Goal: Task Accomplishment & Management: Use online tool/utility

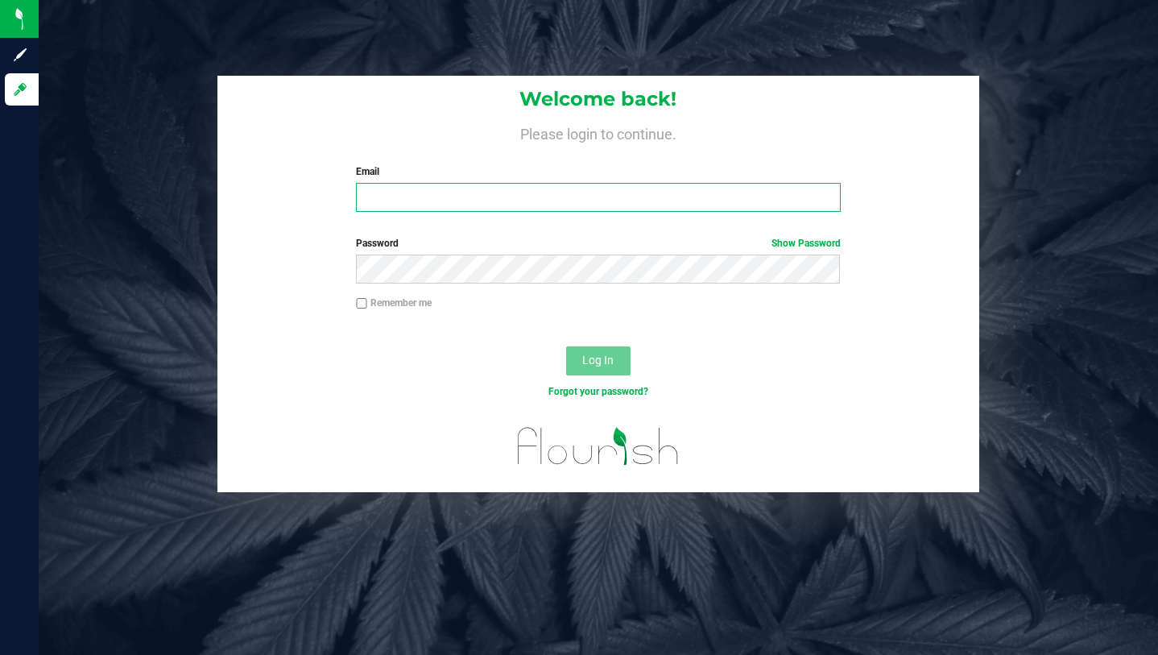
click at [397, 199] on input "Email" at bounding box center [598, 197] width 484 height 29
type input "[PERSON_NAME][EMAIL_ADDRESS][DOMAIN_NAME]"
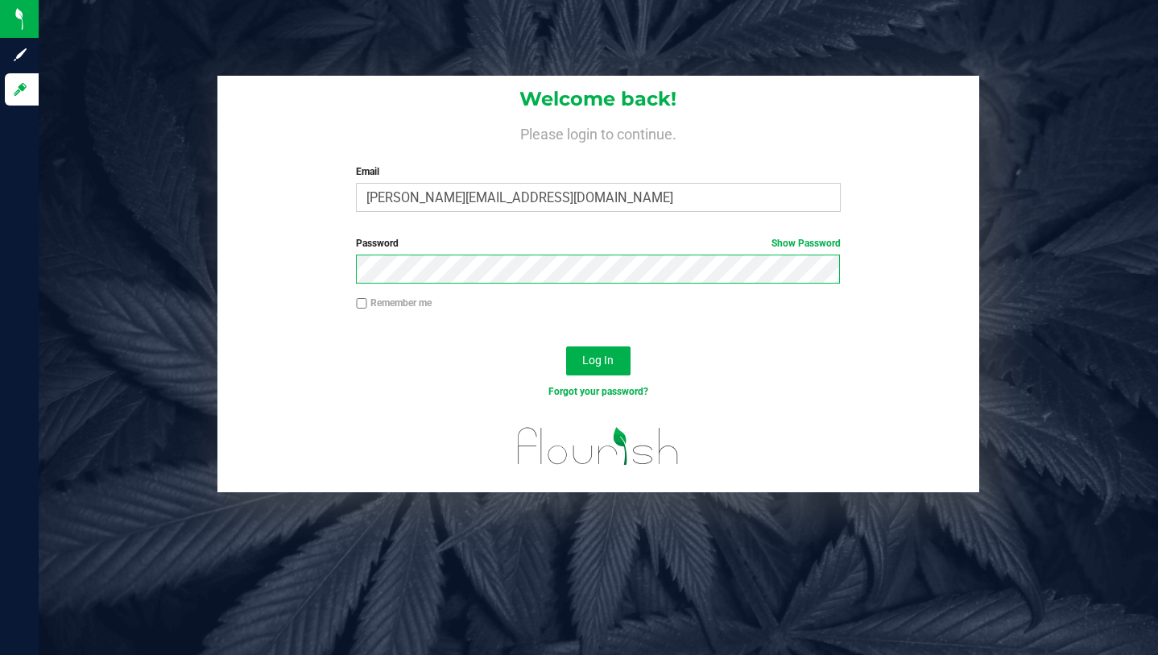
click at [566, 346] on button "Log In" at bounding box center [598, 360] width 64 height 29
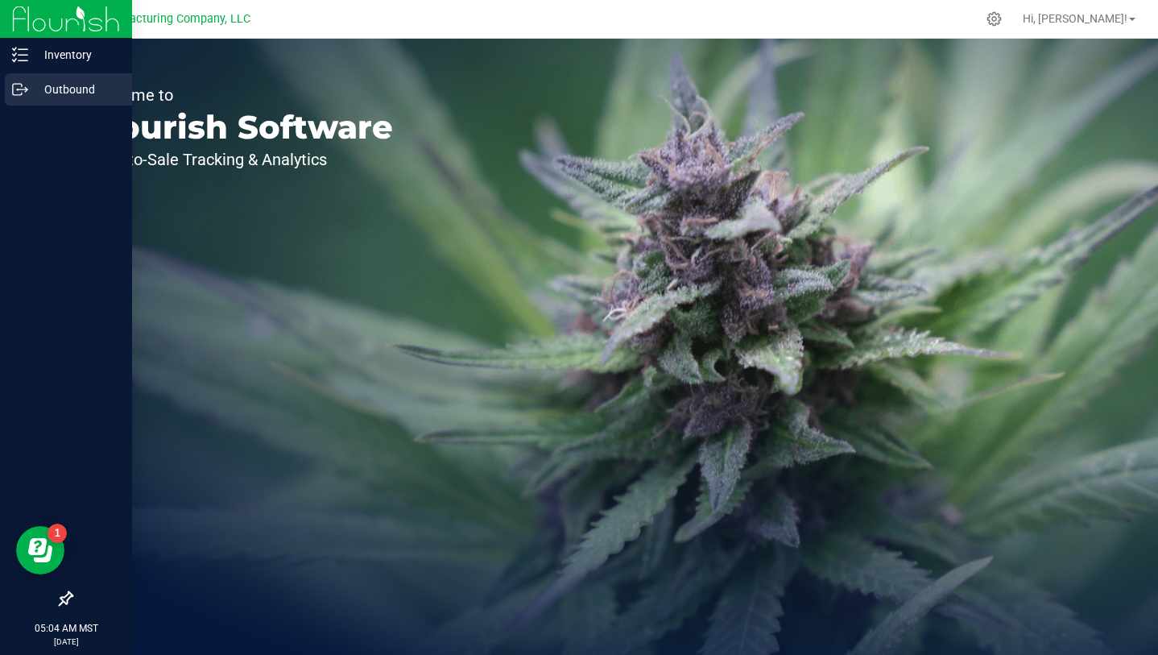
click at [25, 83] on icon at bounding box center [20, 89] width 16 height 16
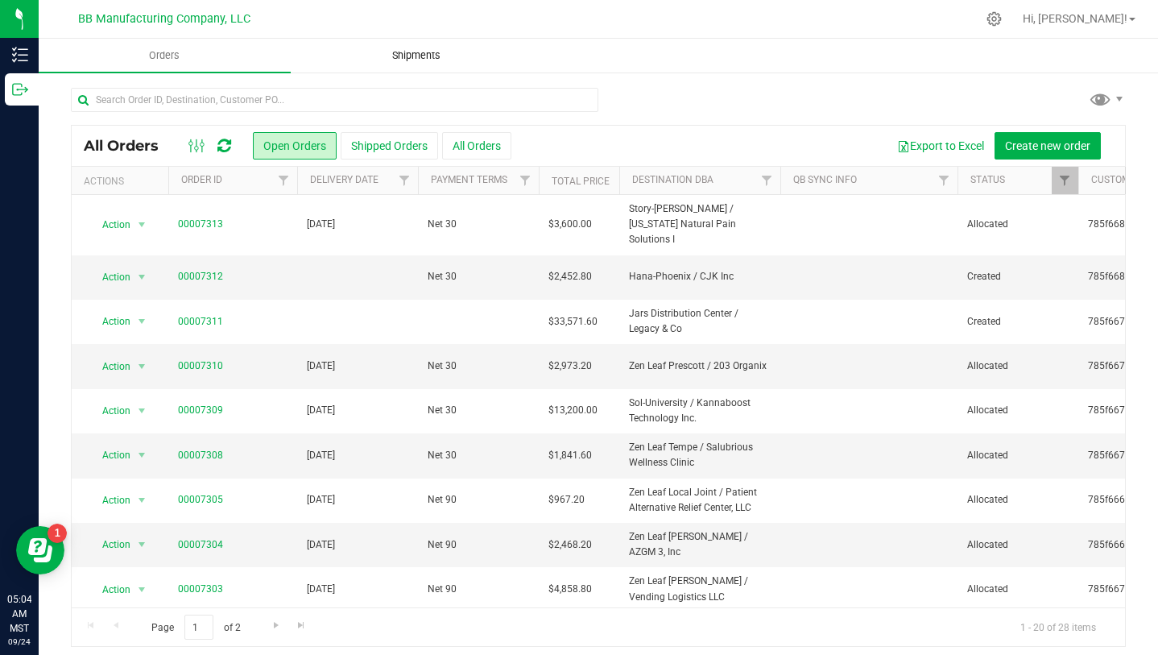
click at [423, 56] on span "Shipments" at bounding box center [416, 55] width 92 height 14
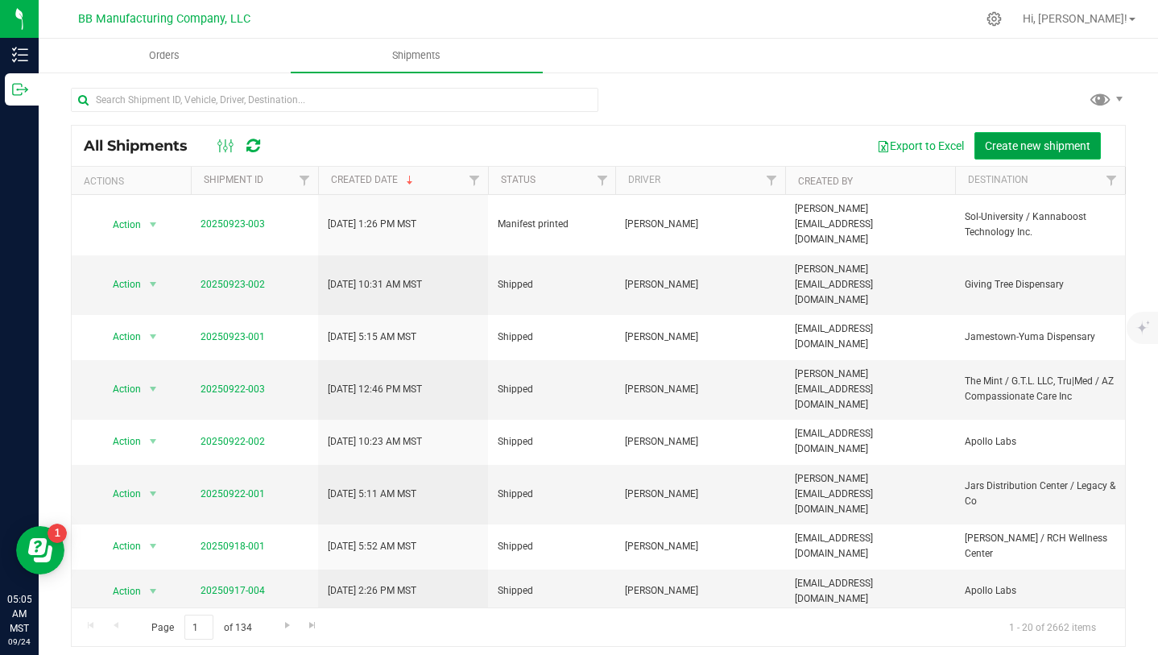
click at [1051, 154] on button "Create new shipment" at bounding box center [1037, 145] width 126 height 27
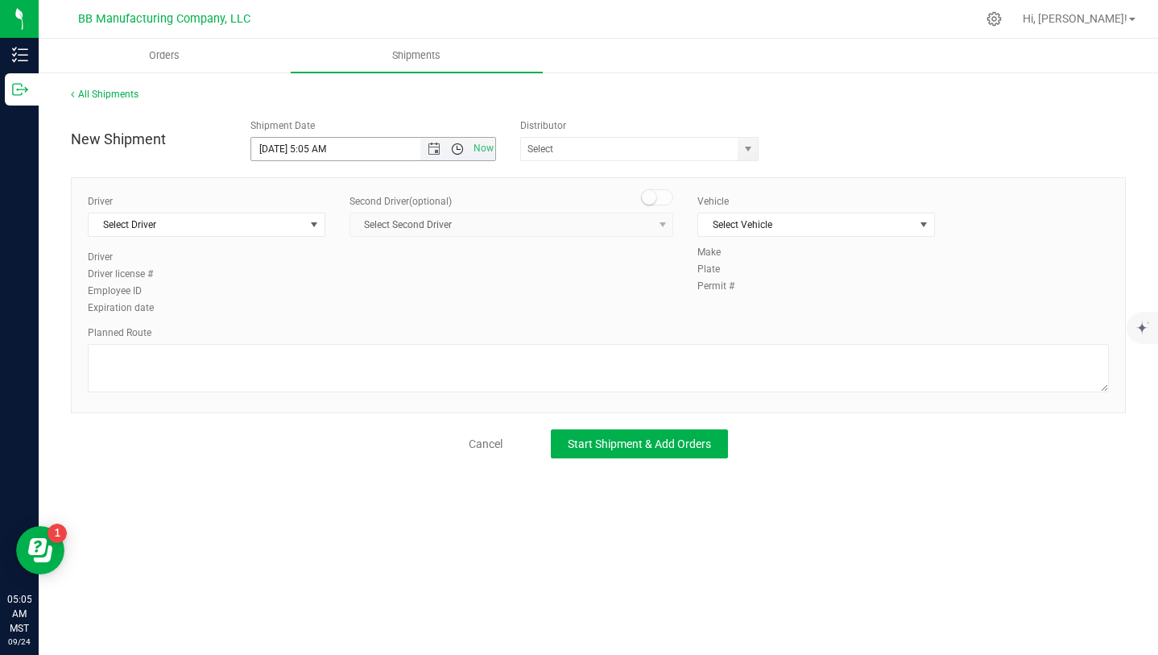
click at [458, 151] on span "Open the time view" at bounding box center [457, 149] width 13 height 13
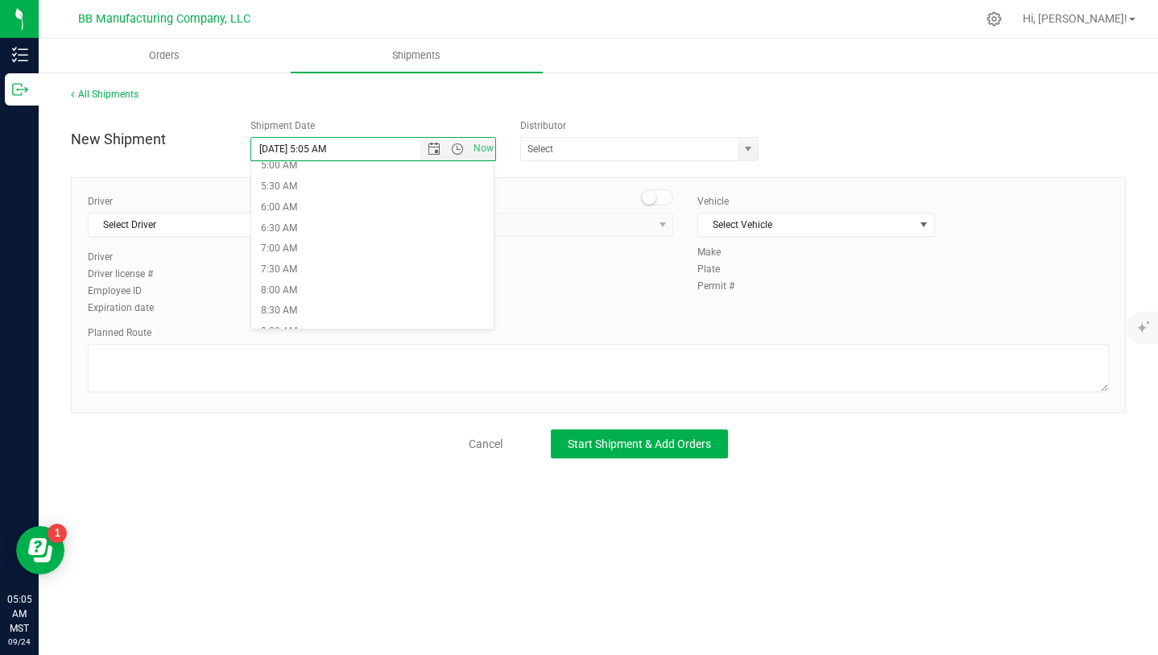
scroll to position [213, 0]
click at [299, 210] on li "6:00 AM" at bounding box center [372, 210] width 242 height 21
type input "[DATE] 6:00 AM"
click at [754, 153] on span "select" at bounding box center [748, 149] width 13 height 13
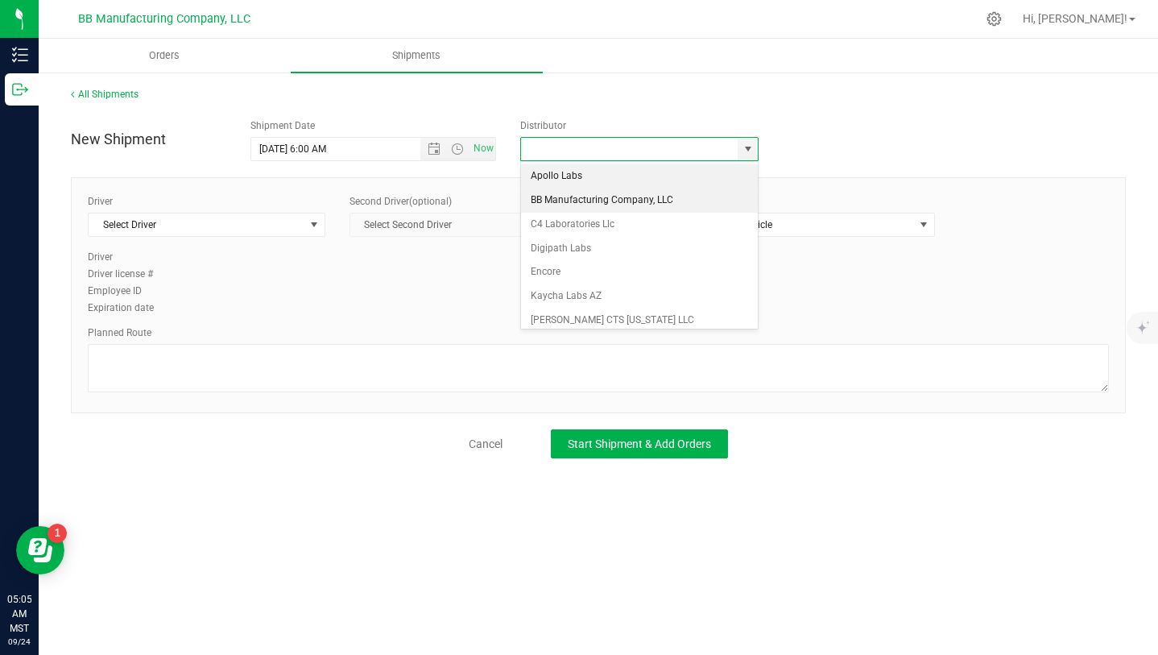
click at [638, 200] on li "BB Manufacturing Company, LLC" at bounding box center [639, 200] width 237 height 24
type input "BB Manufacturing Company, LLC"
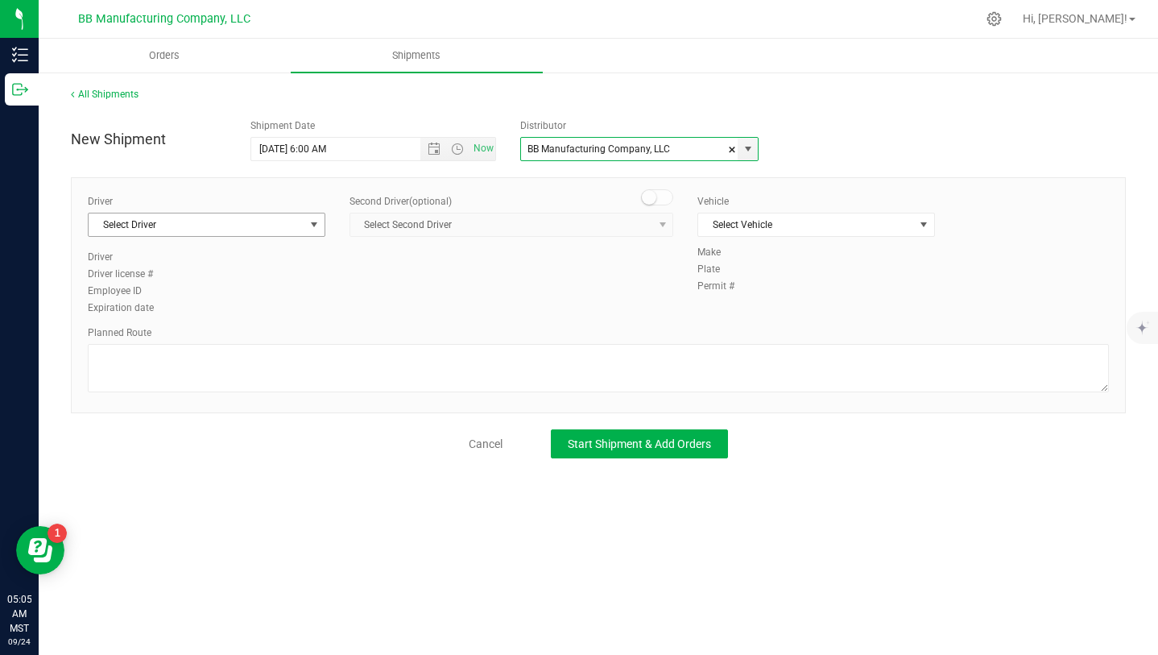
click at [312, 224] on span "select" at bounding box center [314, 224] width 13 height 13
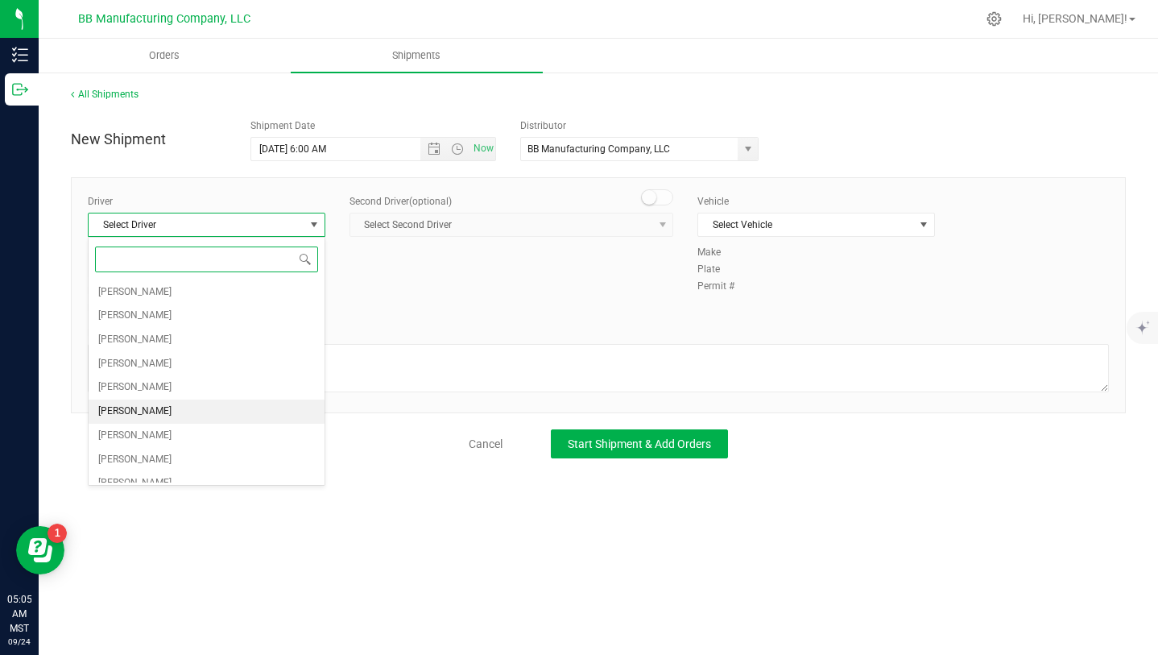
click at [205, 419] on li "[PERSON_NAME]" at bounding box center [207, 411] width 236 height 24
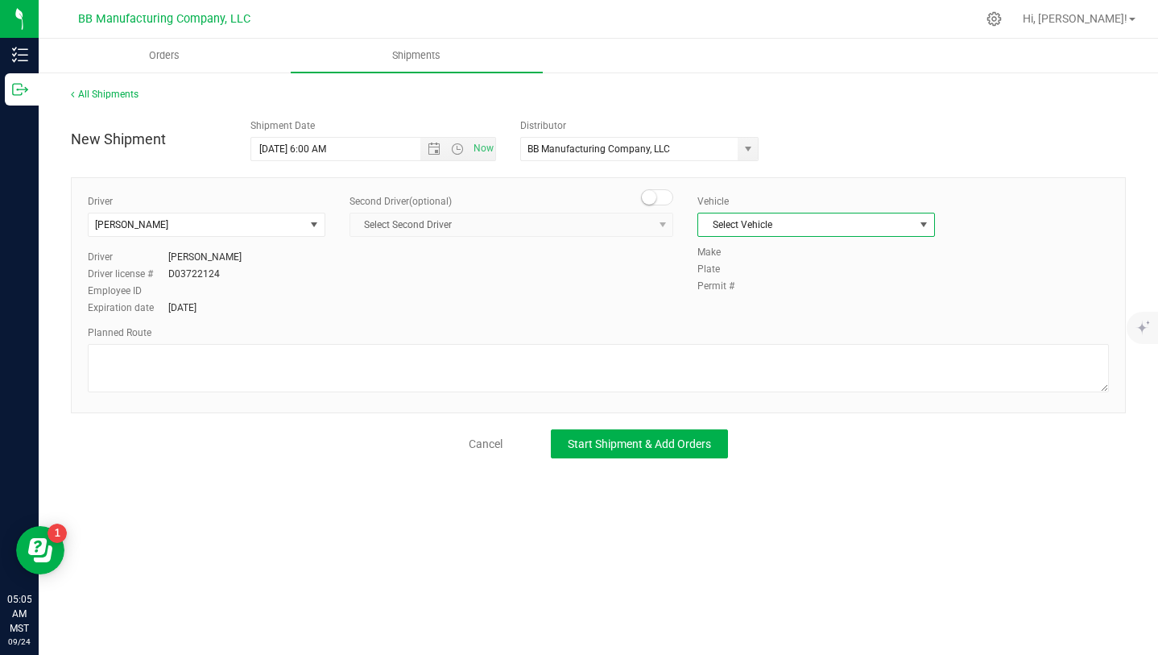
click at [917, 227] on span "select" at bounding box center [923, 224] width 13 height 13
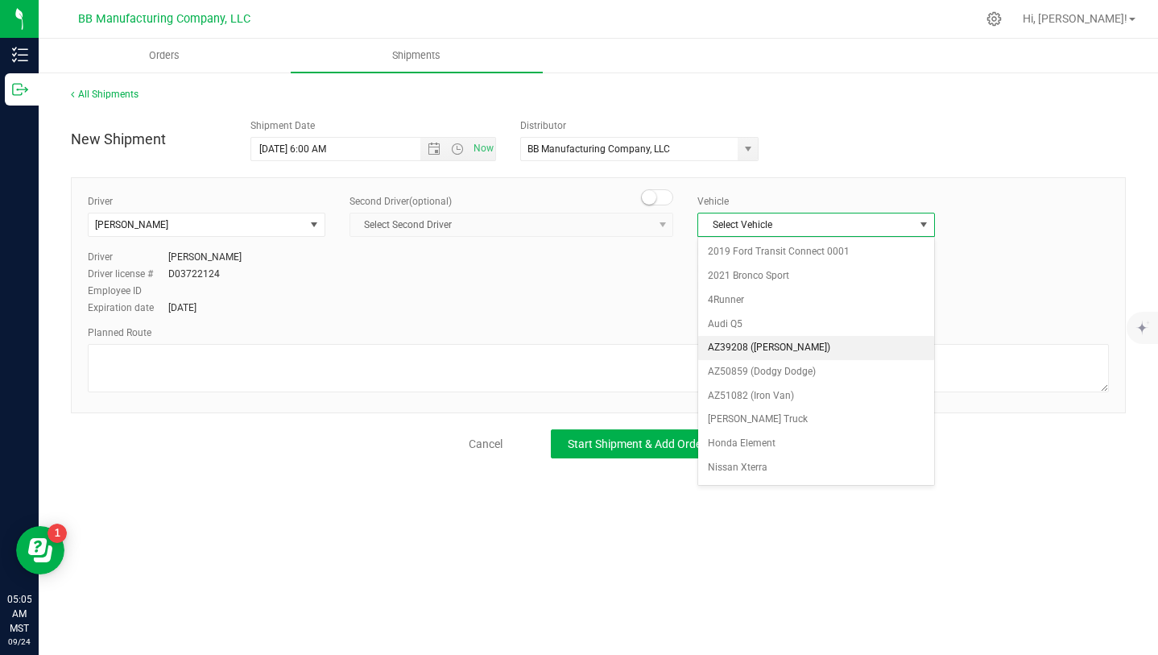
click at [878, 354] on li "AZ39208 ([PERSON_NAME])" at bounding box center [816, 348] width 236 height 24
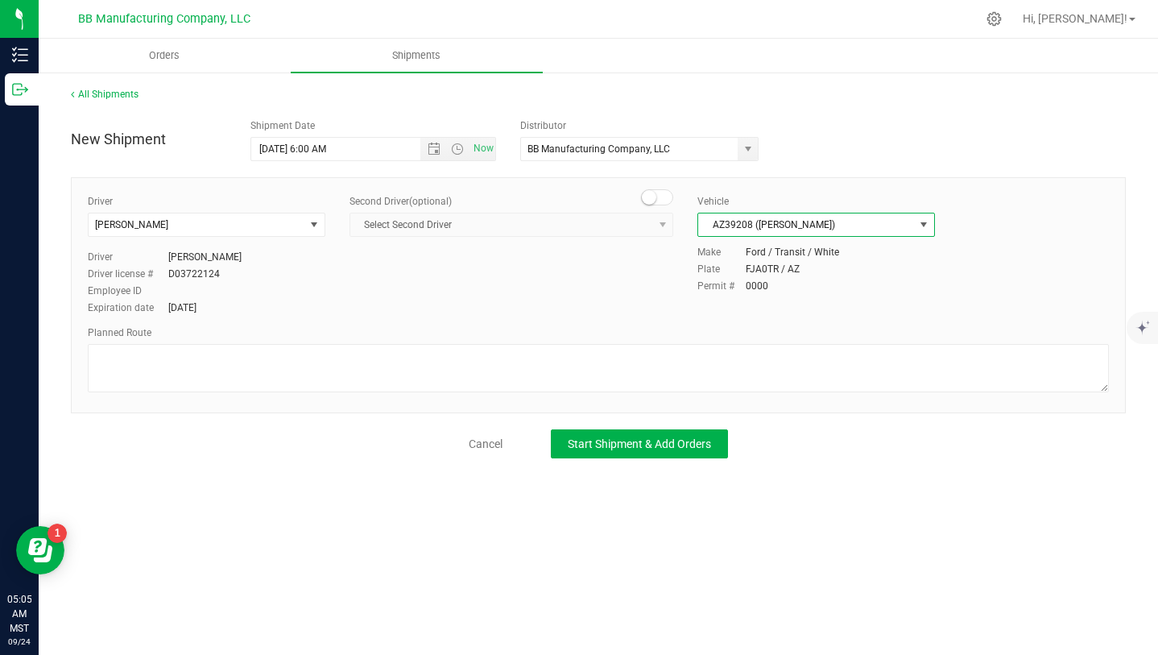
click at [679, 459] on div "All Shipments New Shipment Shipment Date [DATE] 6:00 AM Now Distributor BB Manu…" at bounding box center [598, 272] width 1119 height 403
click at [666, 450] on button "Start Shipment & Add Orders" at bounding box center [639, 443] width 177 height 29
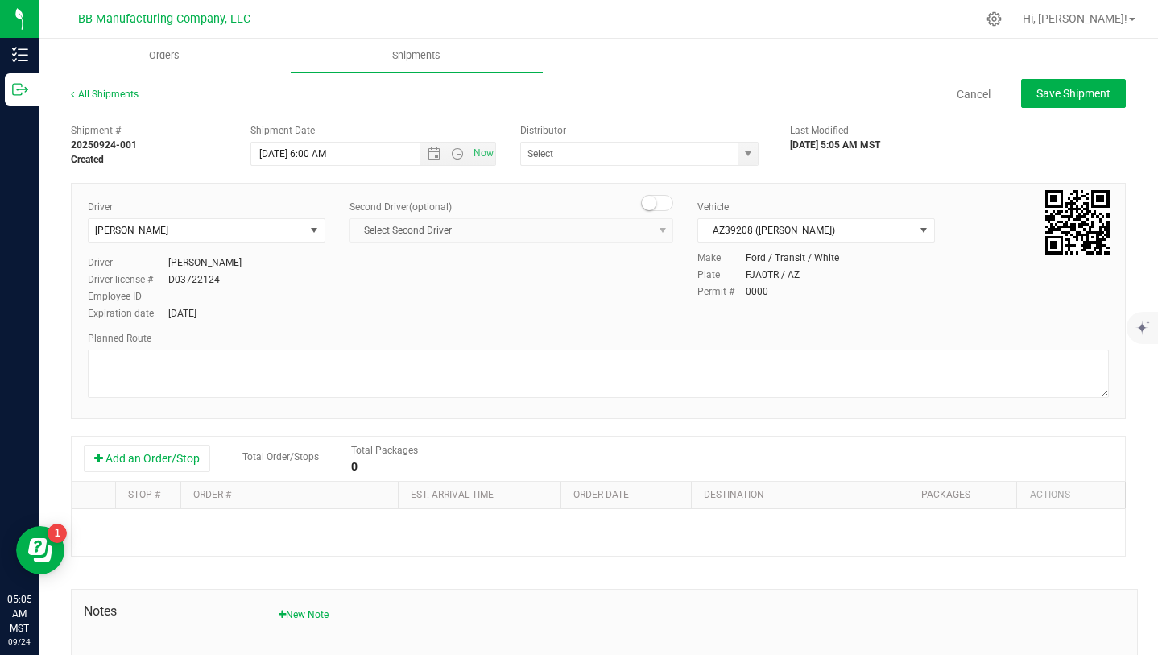
type input "BB Manufacturing Company, LLC"
click at [200, 456] on button "Add an Order/Stop" at bounding box center [147, 457] width 126 height 27
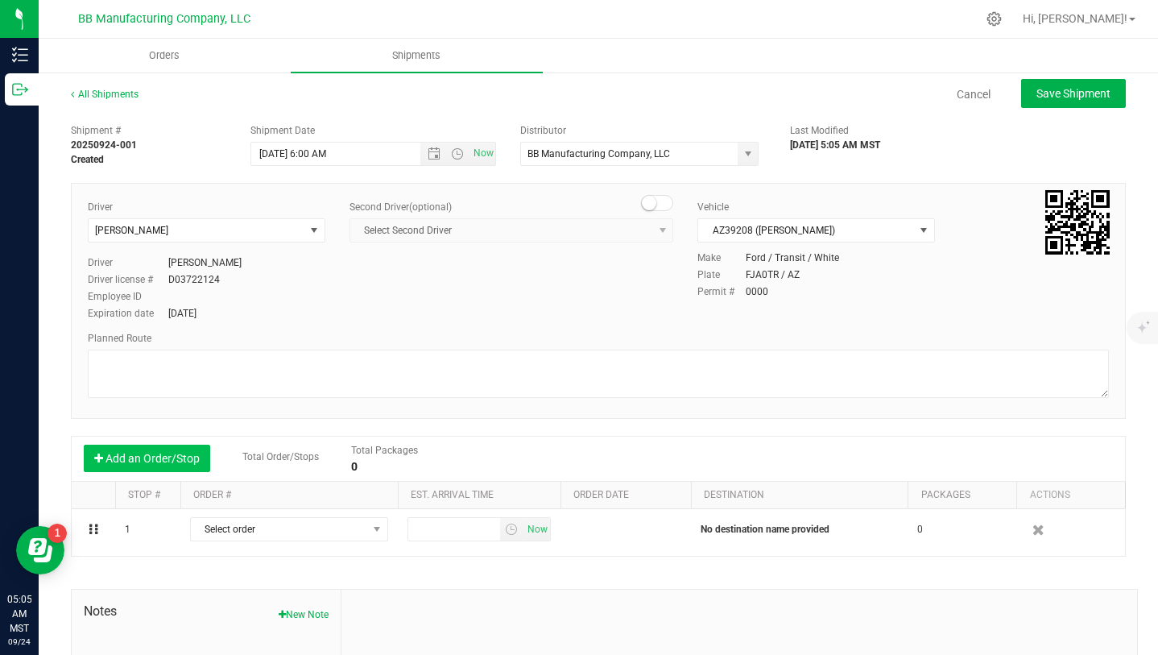
click at [200, 456] on button "Add an Order/Stop" at bounding box center [147, 457] width 126 height 27
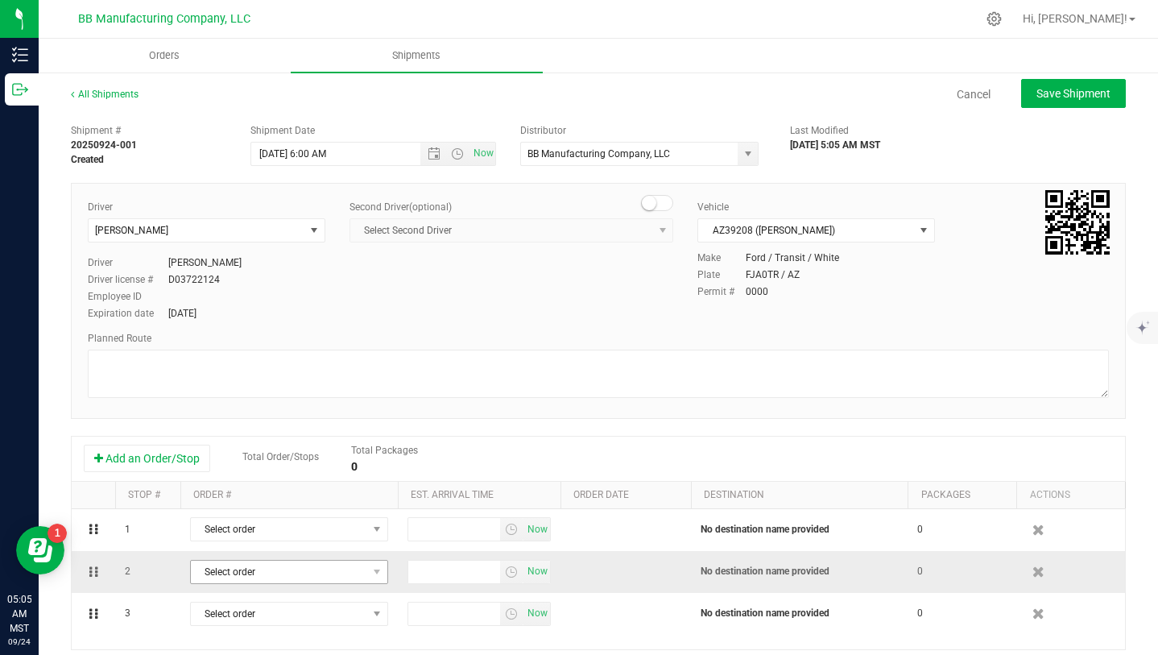
scroll to position [130, 0]
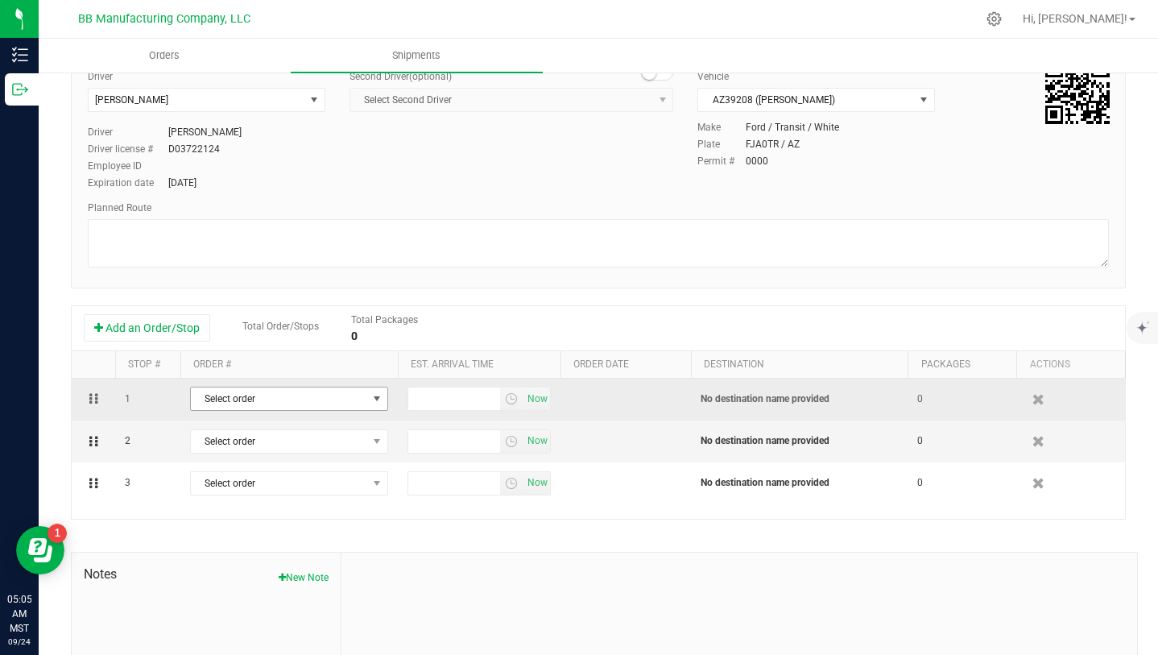
click at [373, 404] on span "select" at bounding box center [376, 398] width 13 height 13
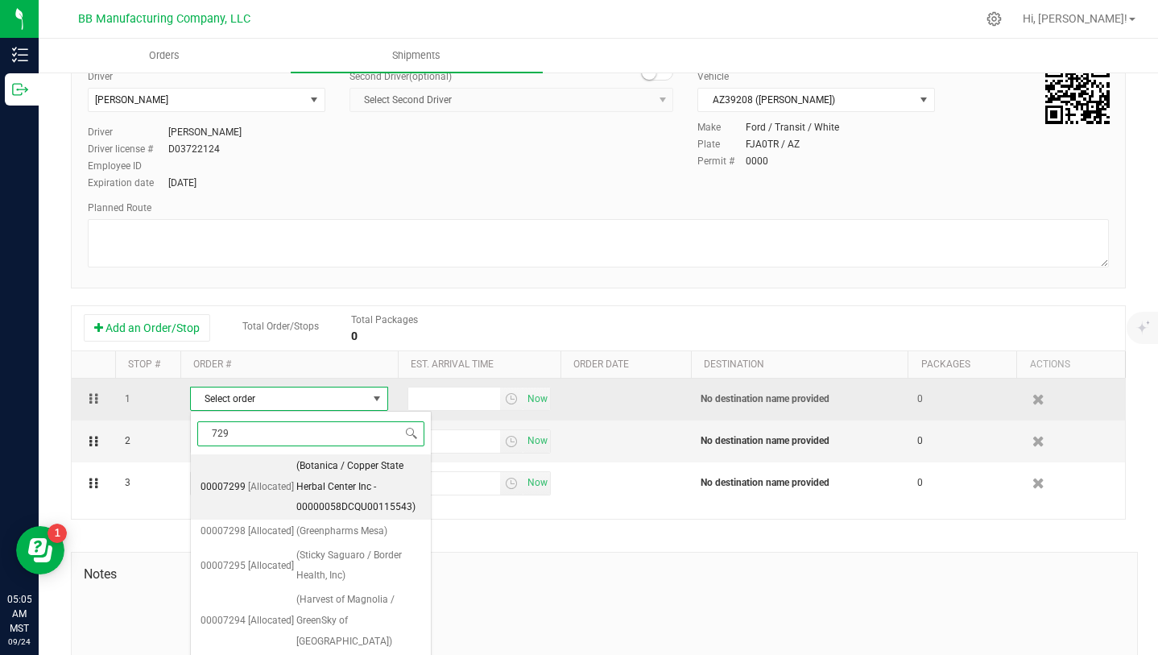
type input "7299"
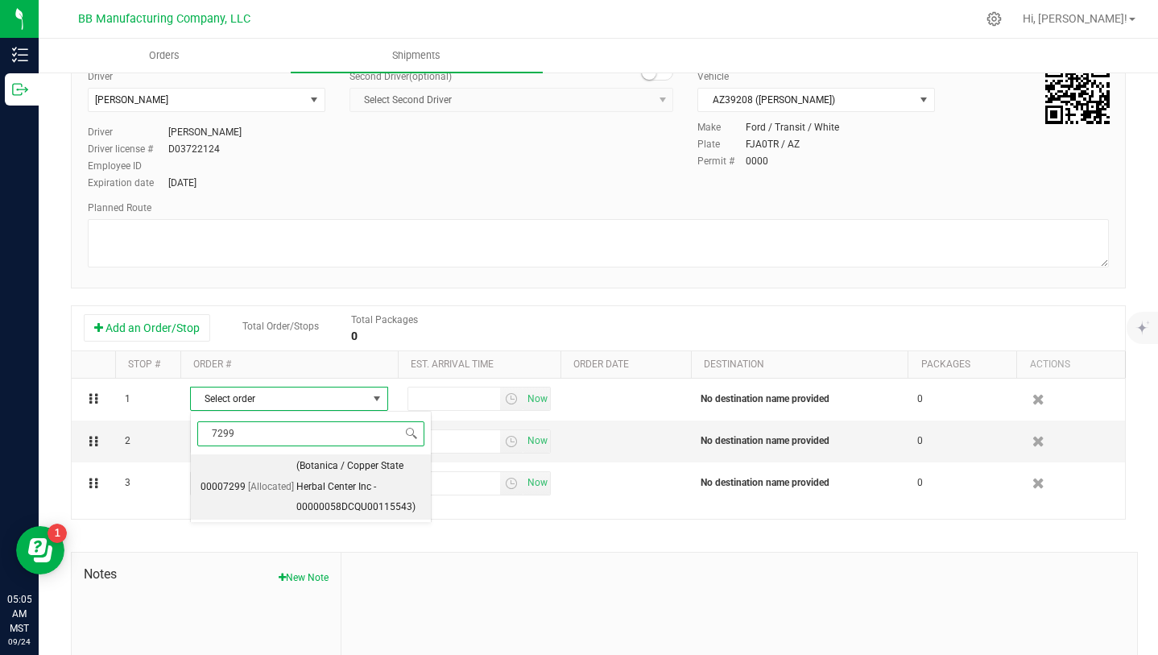
click at [358, 464] on span "(Botanica / Copper State Herbal Center Inc - 00000058DCQU00115543)" at bounding box center [358, 487] width 125 height 62
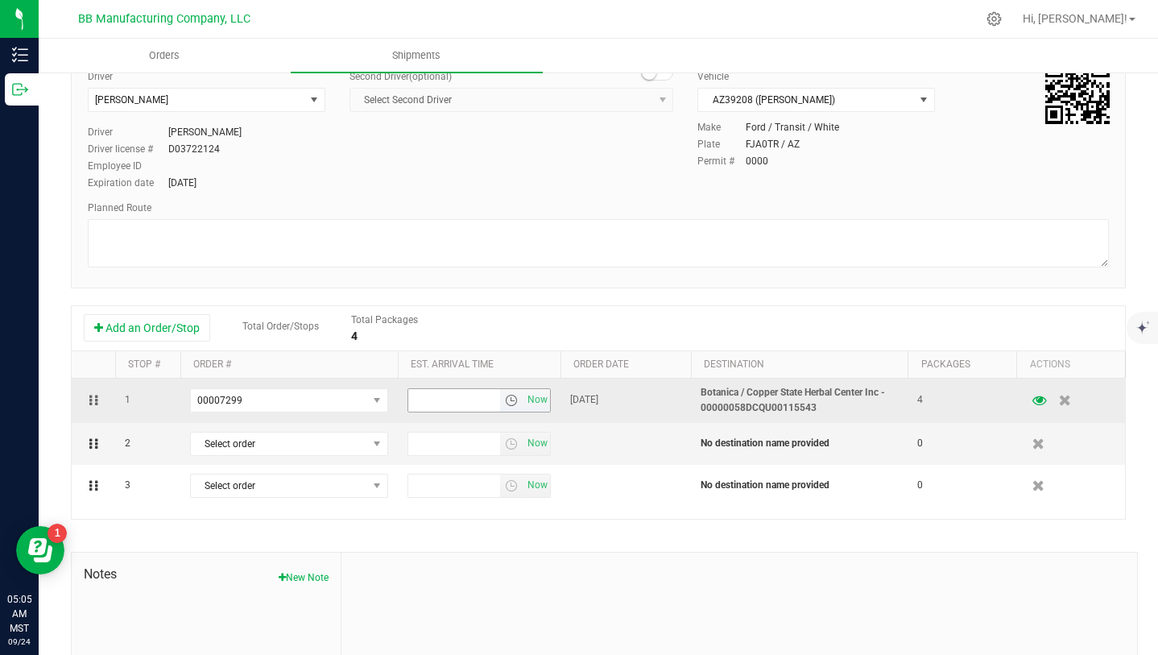
click at [510, 407] on span "select" at bounding box center [511, 400] width 23 height 23
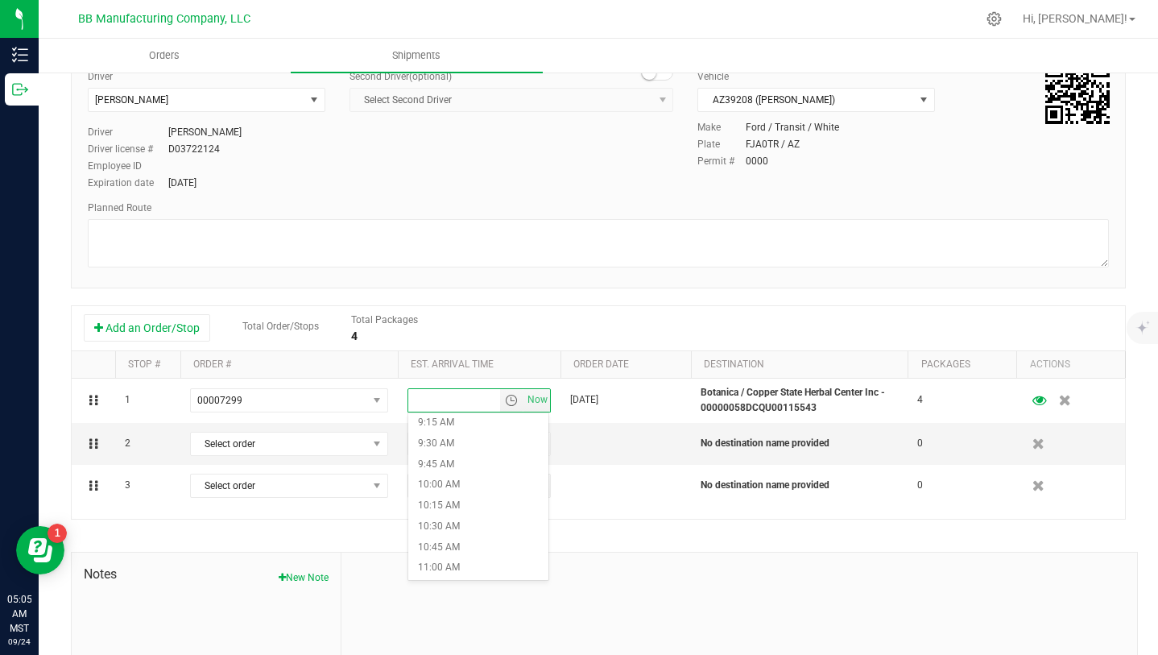
scroll to position [804, 0]
click at [452, 446] on li "10:00 AM" at bounding box center [478, 449] width 140 height 21
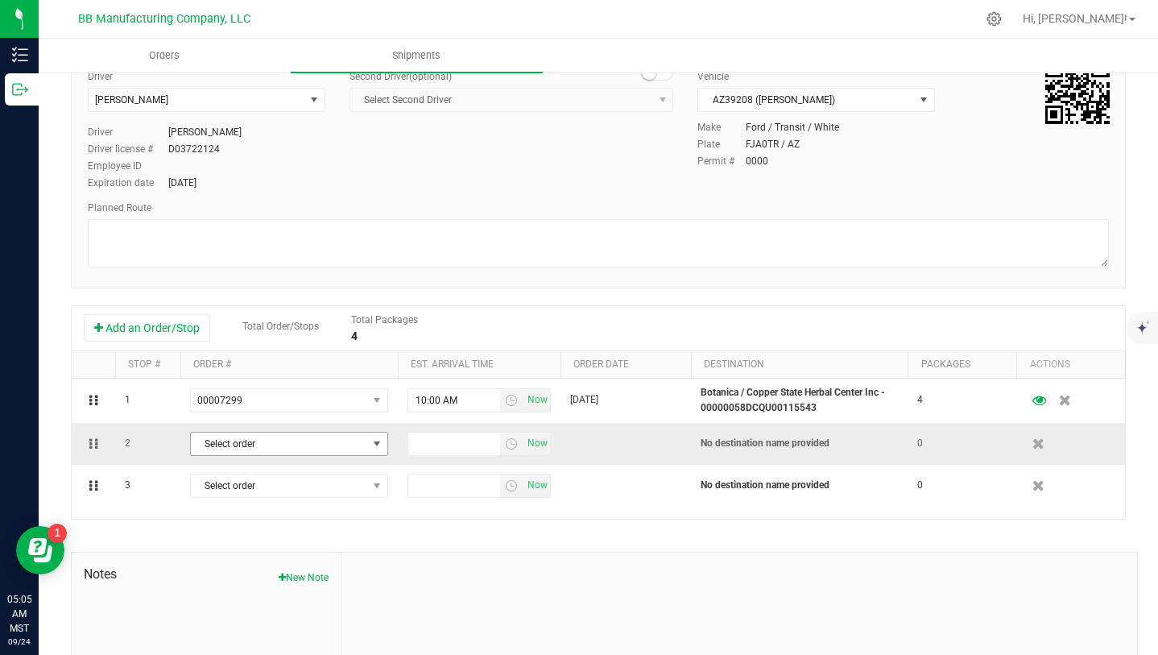
click at [379, 442] on span "select" at bounding box center [376, 443] width 13 height 13
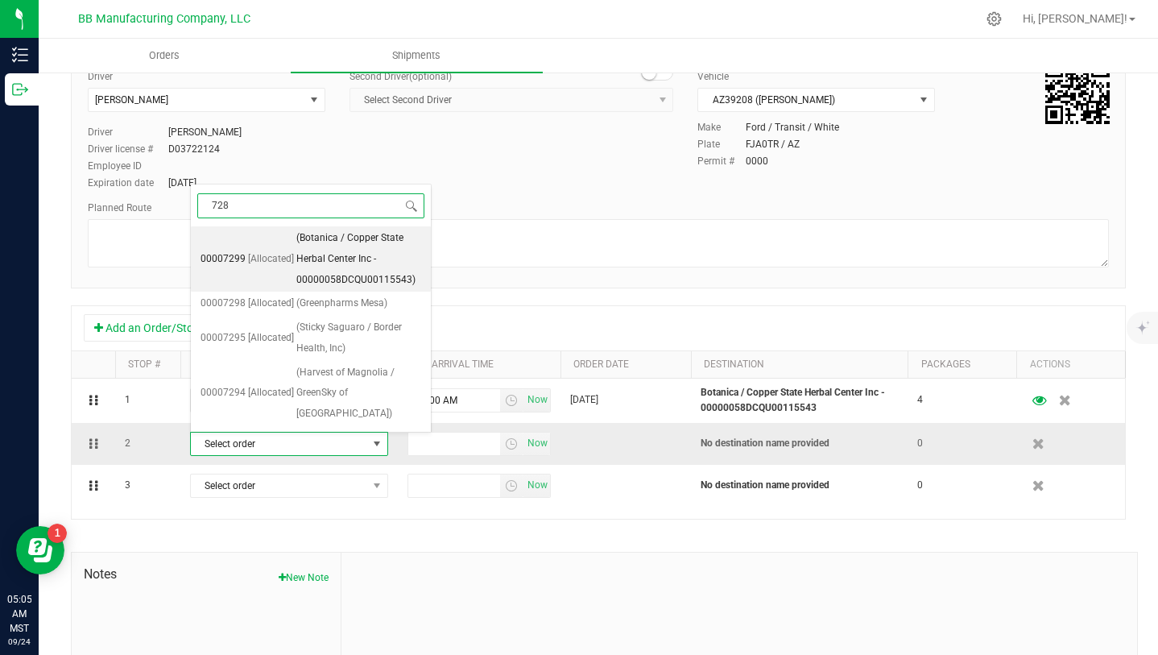
type input "7284"
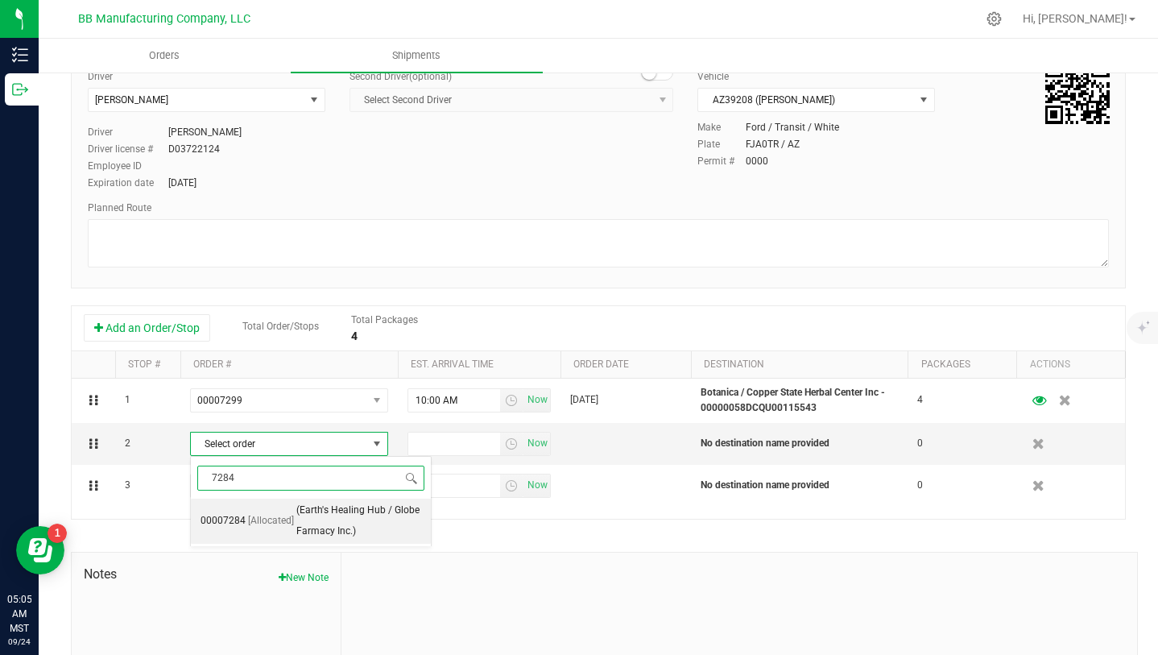
click at [356, 520] on span "(Earth's Healing Hub / Globe Farmacy Inc.)" at bounding box center [358, 520] width 125 height 41
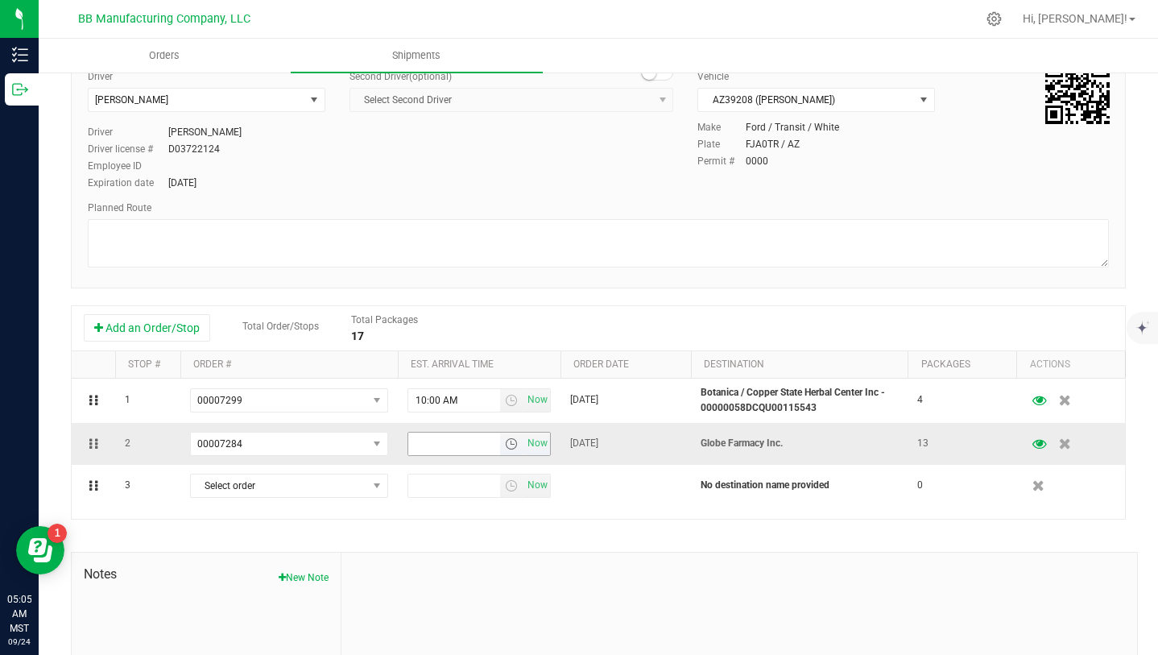
click at [514, 440] on span "select" at bounding box center [511, 443] width 13 height 13
click at [456, 521] on li "9:00 AM" at bounding box center [478, 520] width 140 height 21
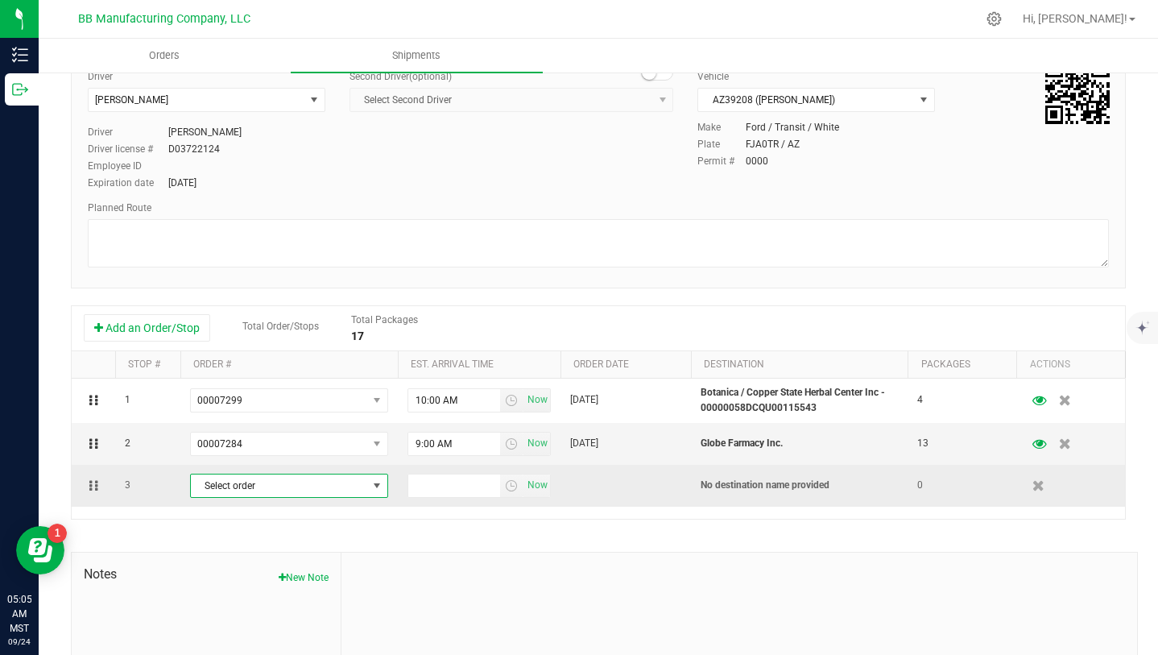
click at [375, 485] on span "select" at bounding box center [376, 485] width 13 height 13
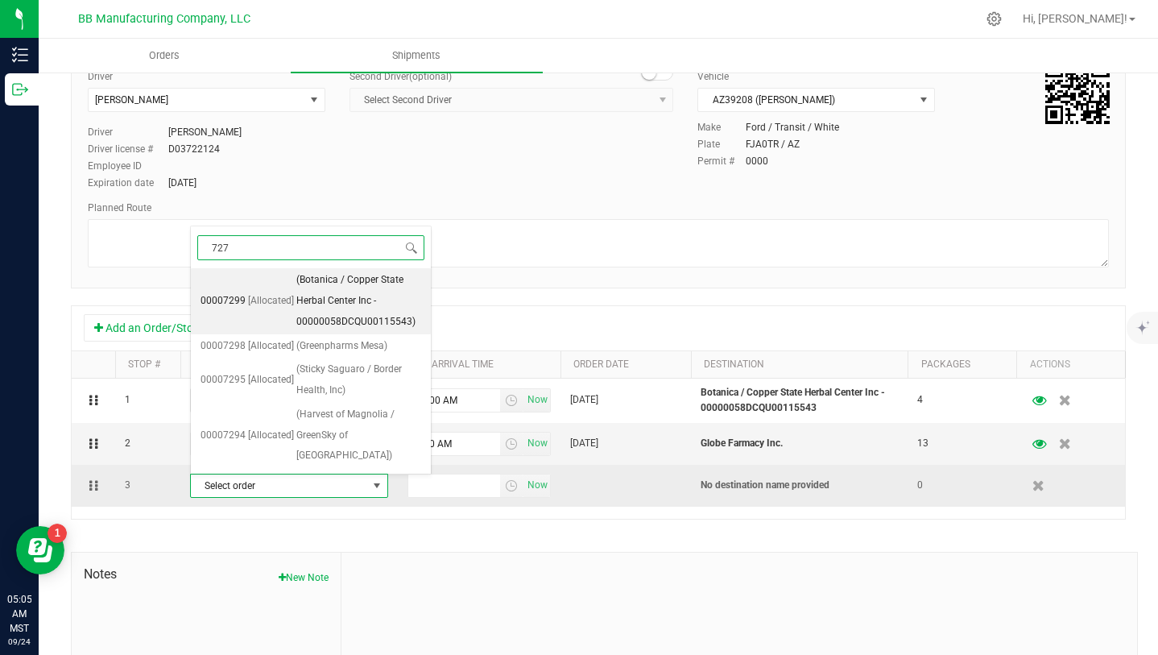
type input "7275"
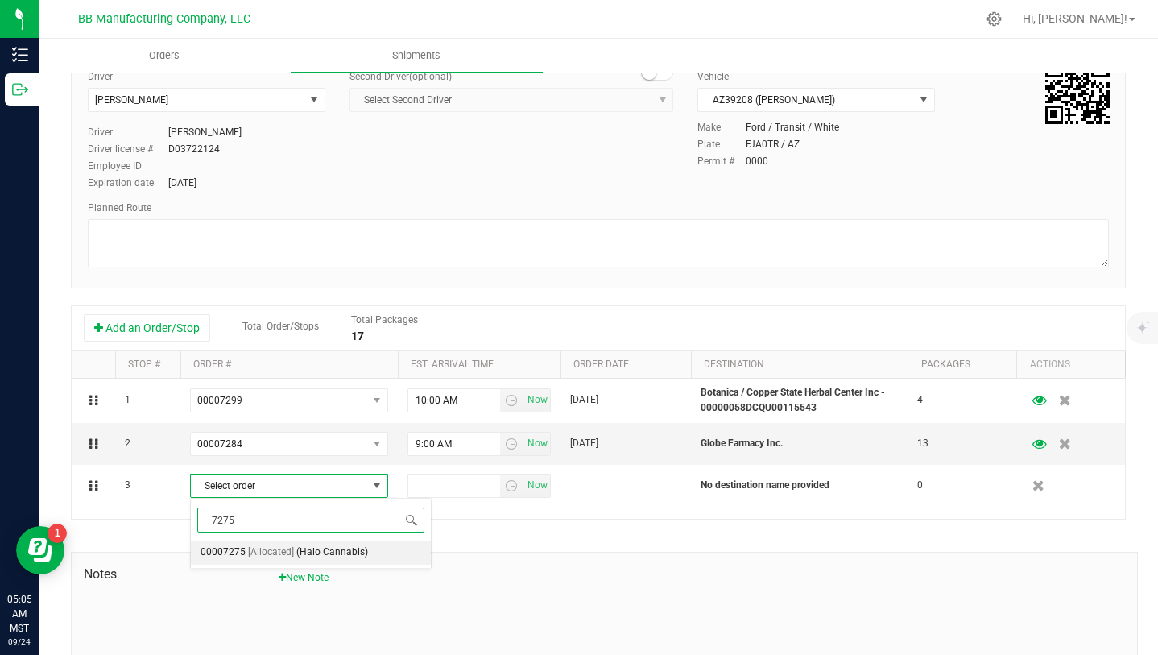
click at [317, 555] on span "(Halo Cannabis)" at bounding box center [332, 552] width 72 height 21
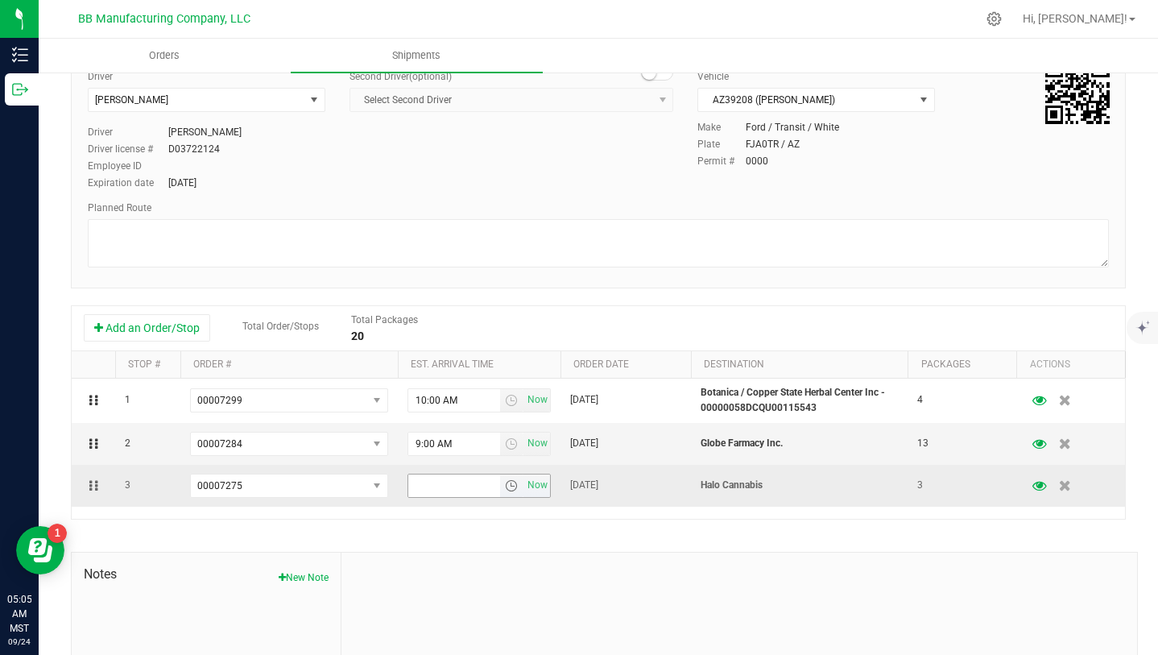
click at [513, 485] on span "select" at bounding box center [511, 485] width 13 height 13
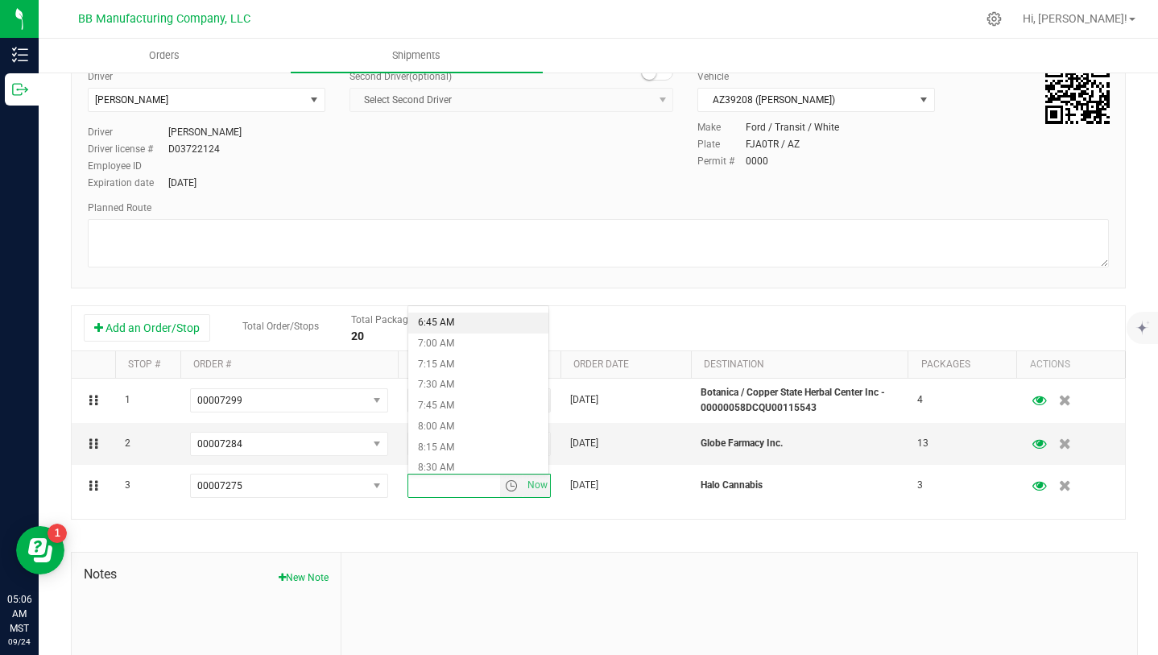
scroll to position [561, 0]
click at [458, 419] on li "8:00 AM" at bounding box center [478, 420] width 140 height 21
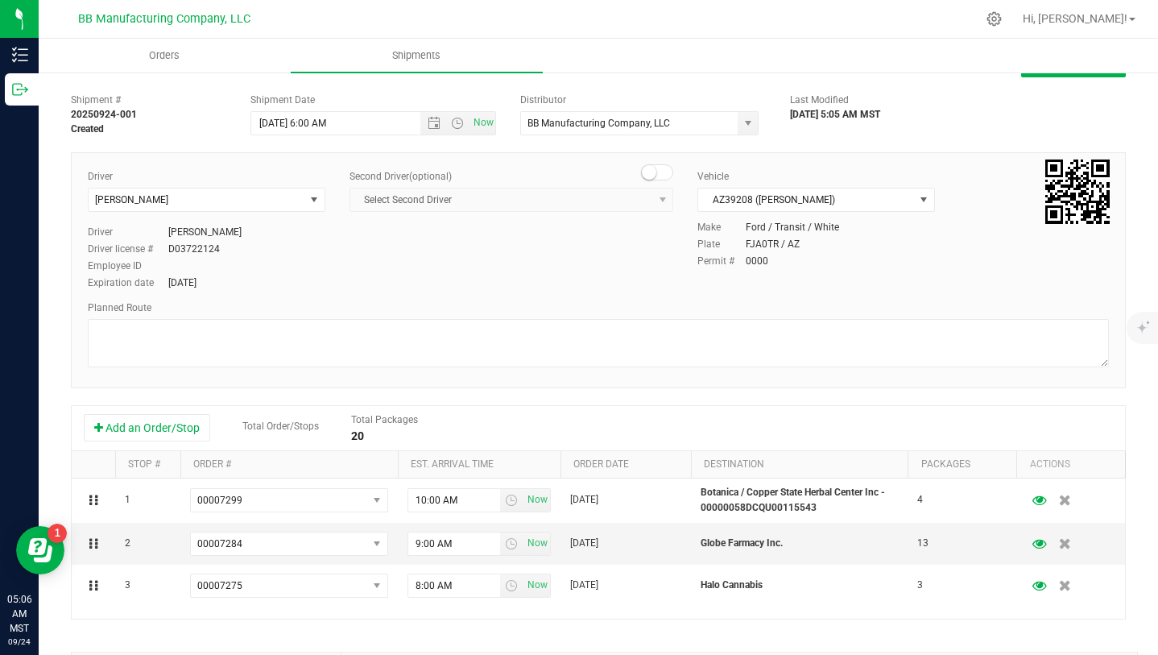
scroll to position [0, 0]
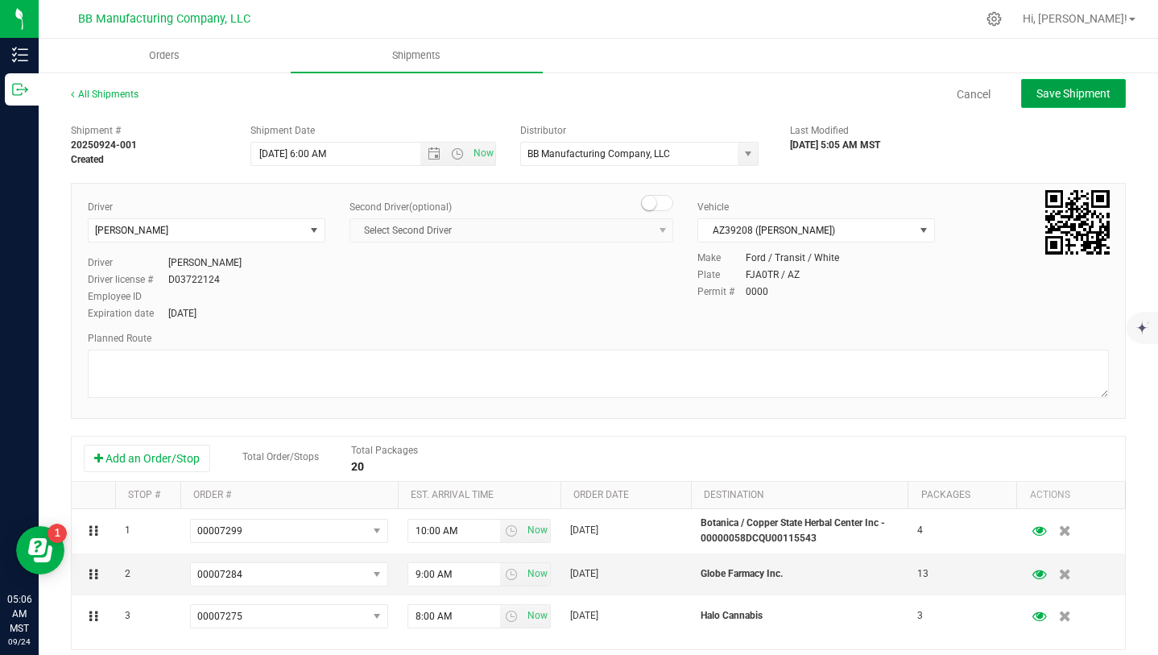
click at [1050, 105] on button "Save Shipment" at bounding box center [1073, 93] width 105 height 29
type input "[DATE] 1:00 PM"
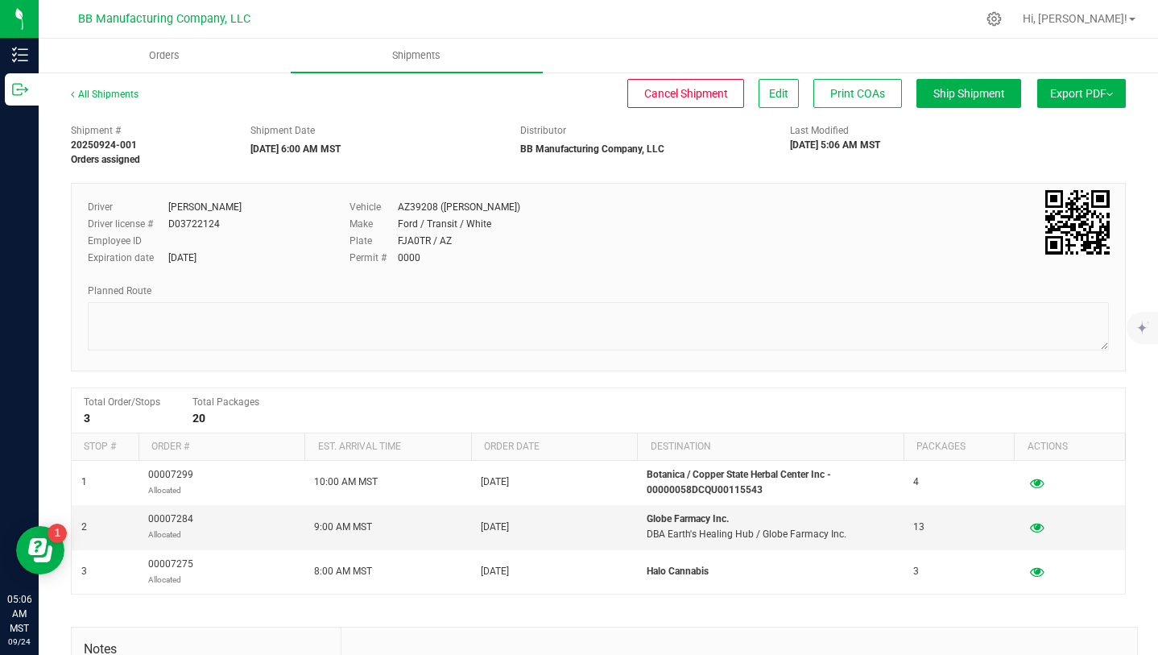
click at [1075, 95] on span "Export PDF" at bounding box center [1081, 93] width 63 height 13
click at [1059, 127] on span "Manifest by Package ID" at bounding box center [1057, 128] width 102 height 11
click at [1110, 20] on span "Hi, [PERSON_NAME]!" at bounding box center [1074, 18] width 105 height 13
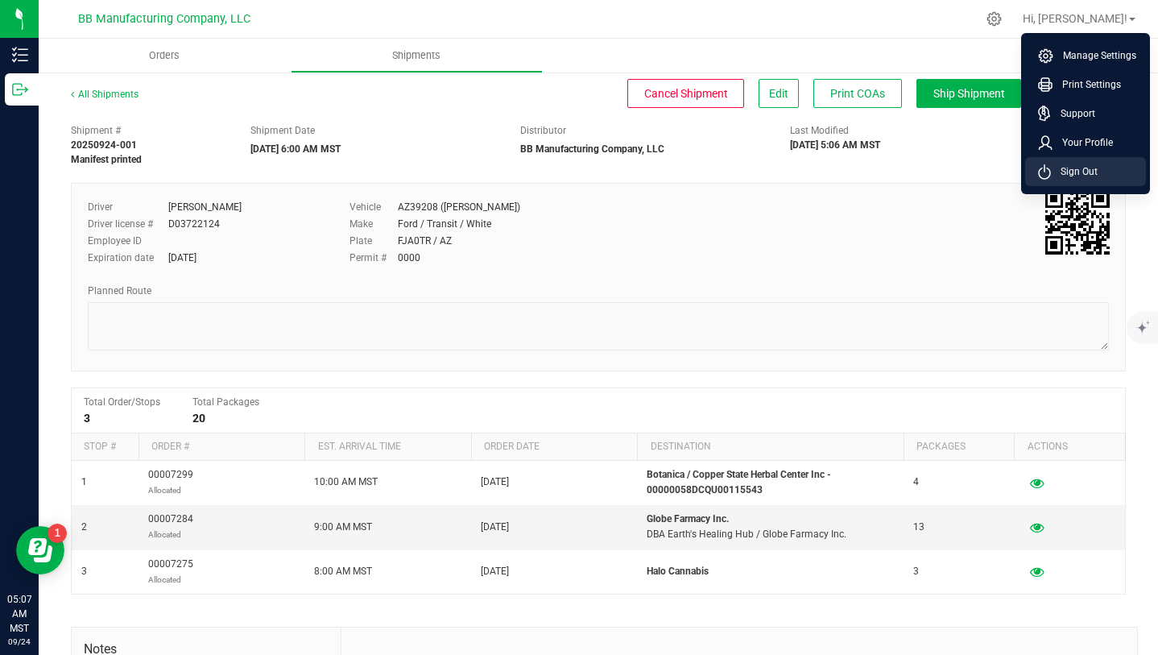
click at [1099, 167] on li "Sign Out" at bounding box center [1085, 171] width 121 height 29
